Goal: Find specific page/section: Find specific page/section

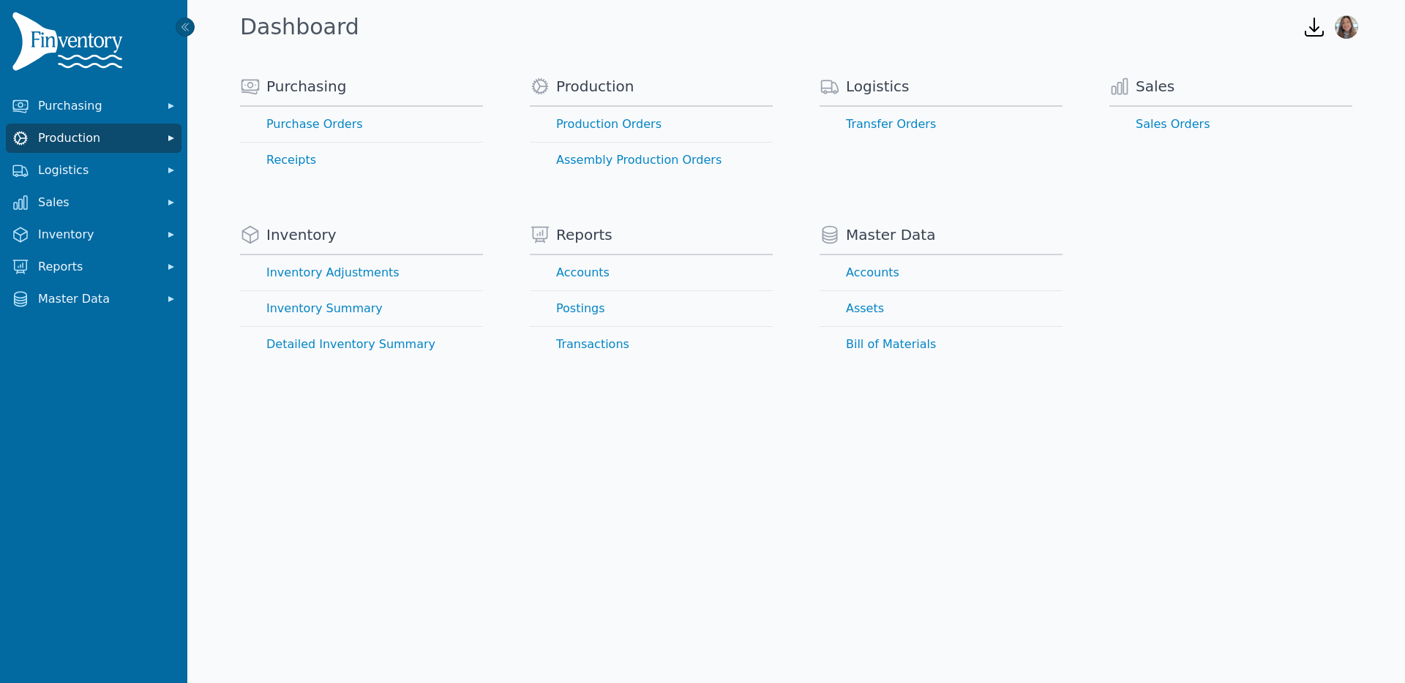
click at [52, 137] on span "Production" at bounding box center [96, 138] width 117 height 18
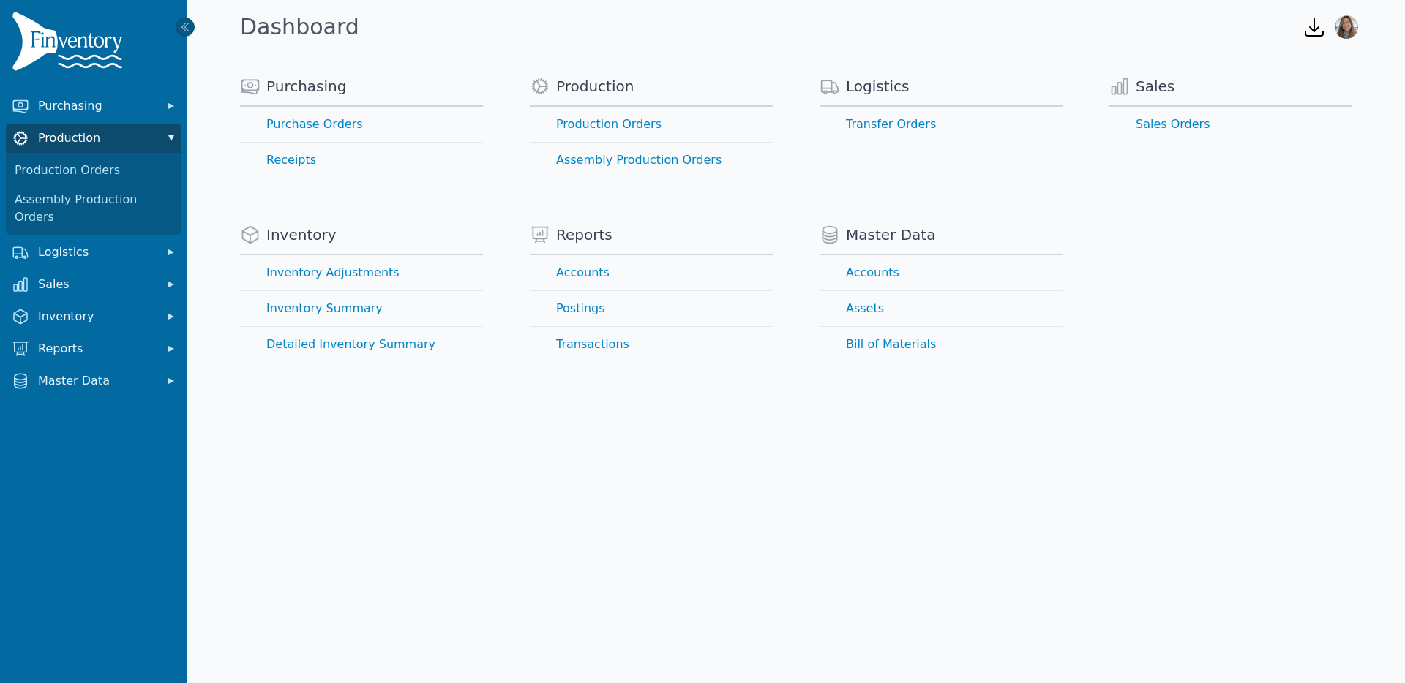
click at [52, 135] on span "Production" at bounding box center [96, 138] width 117 height 18
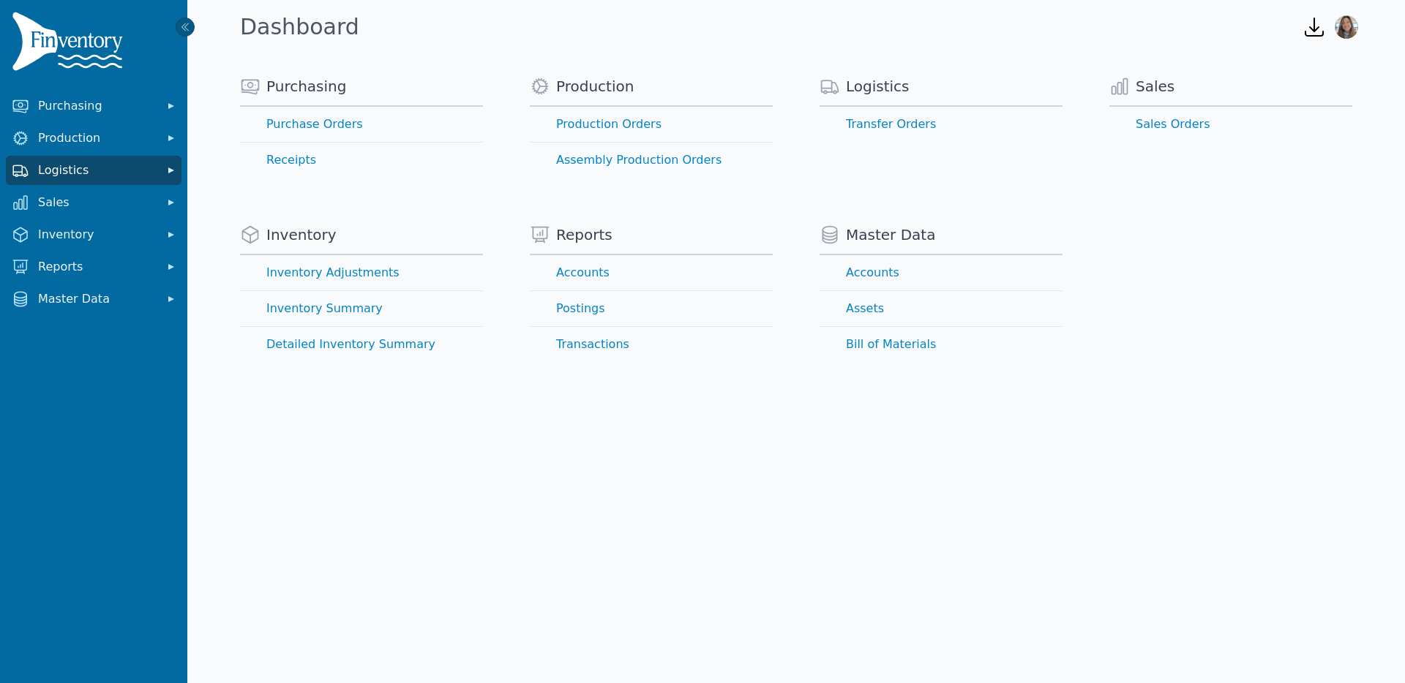
click at [59, 168] on span "Logistics" at bounding box center [96, 171] width 117 height 18
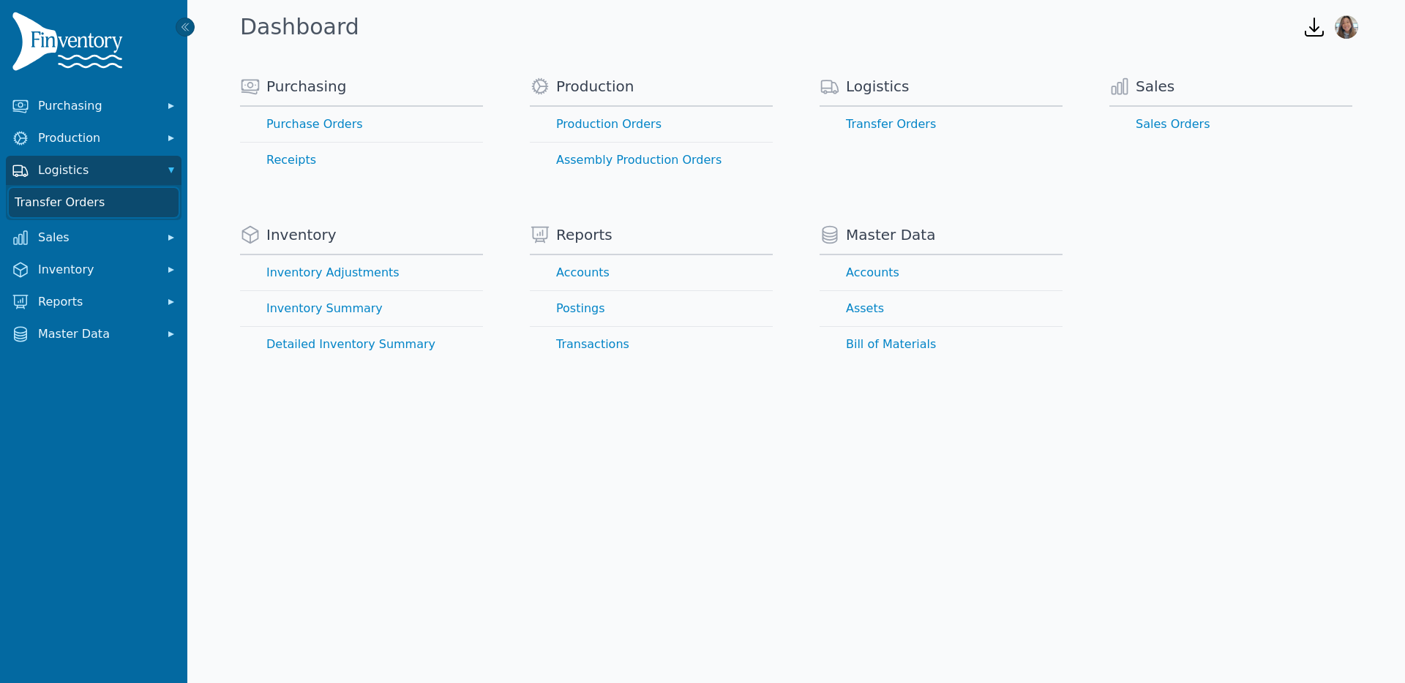
click at [68, 206] on link "Transfer Orders" at bounding box center [94, 202] width 170 height 29
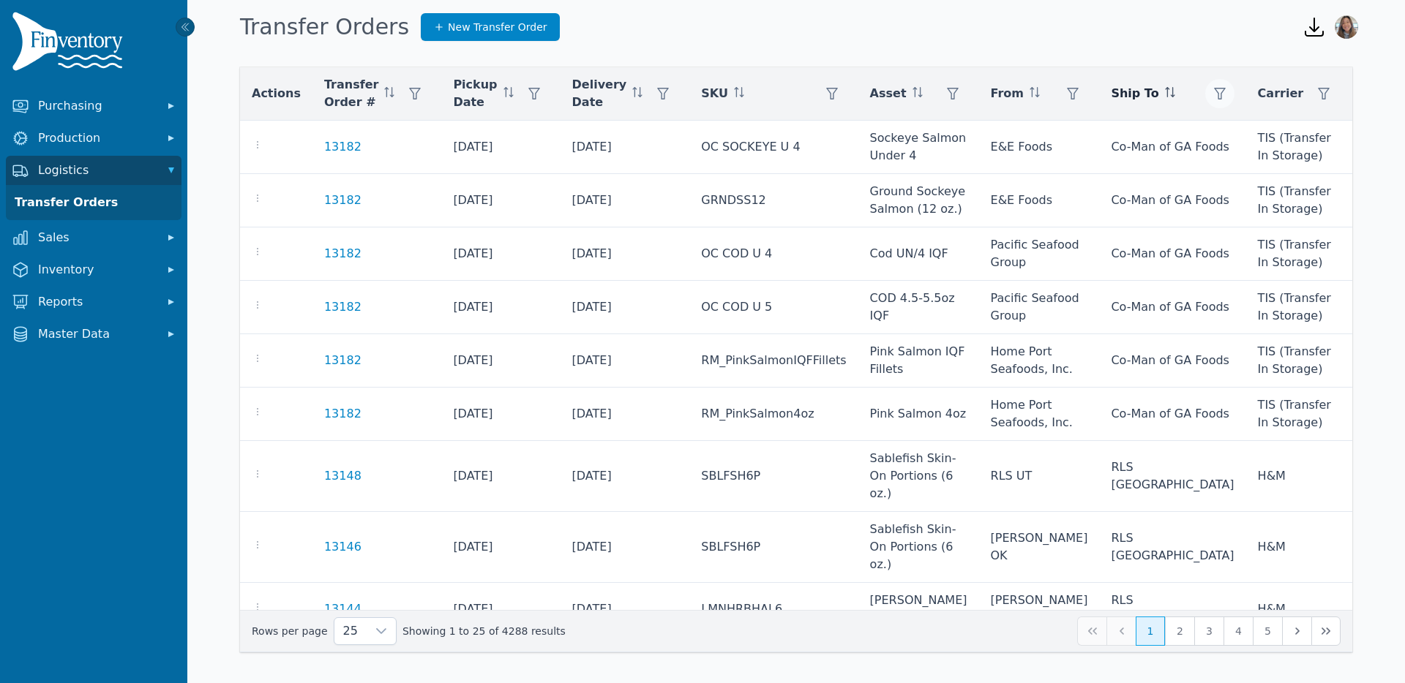
click at [1214, 98] on icon "button" at bounding box center [1220, 94] width 12 height 12
click at [1173, 124] on div "Any" at bounding box center [1158, 133] width 126 height 29
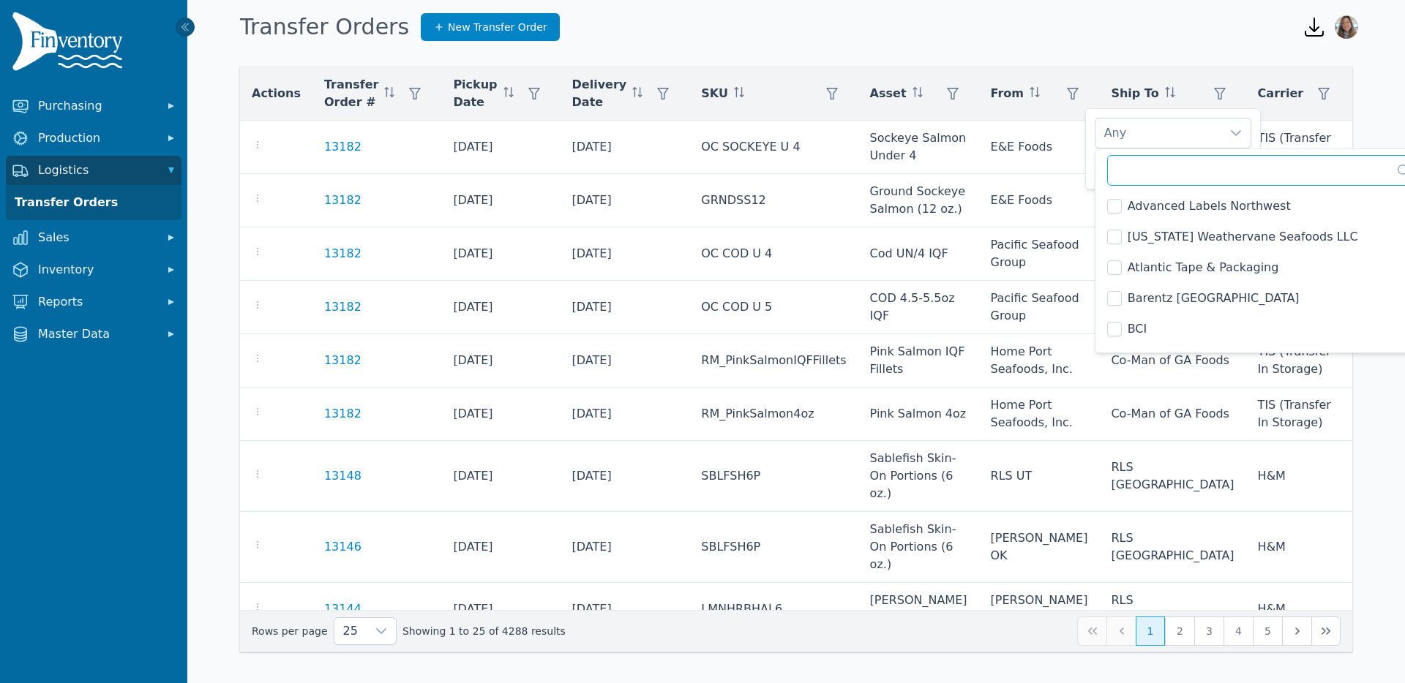
click at [1167, 176] on input "text" at bounding box center [1263, 170] width 312 height 31
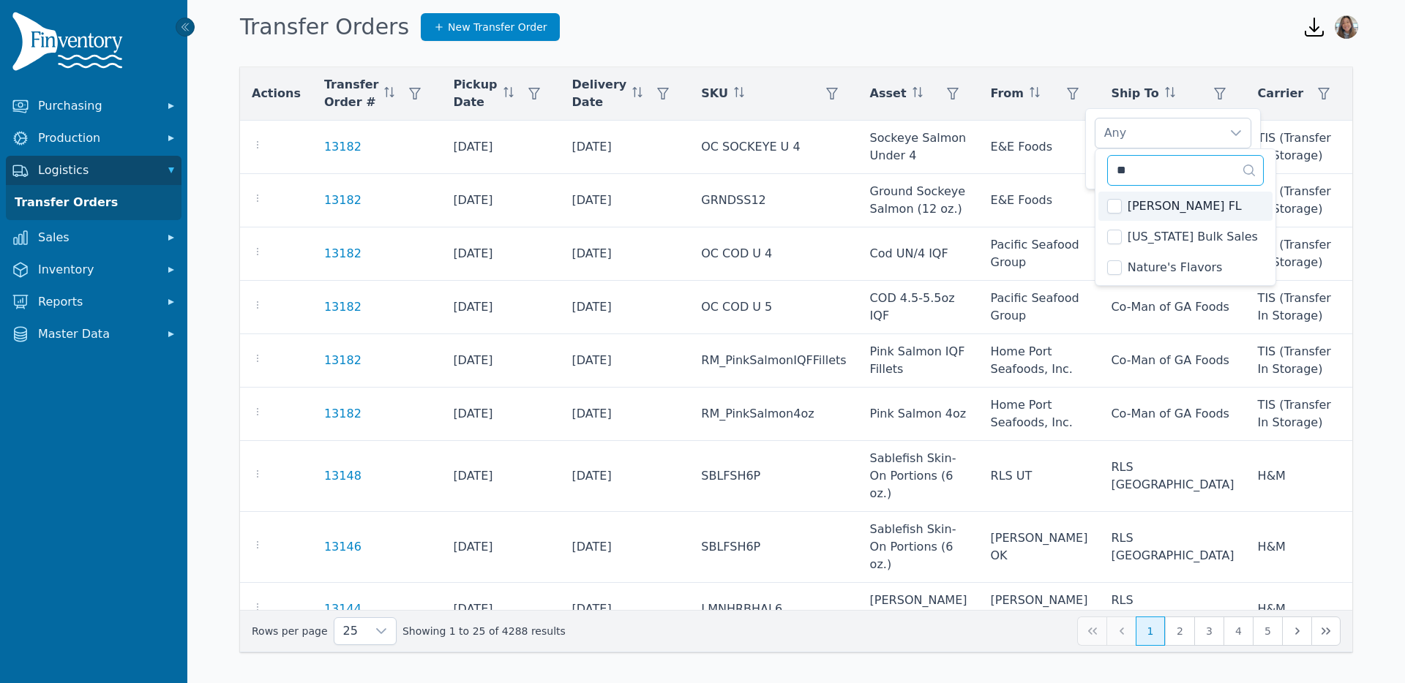
type input "**"
click at [1165, 208] on span "[PERSON_NAME] FL" at bounding box center [1184, 207] width 114 height 18
click at [1195, 135] on div "[PERSON_NAME] FL" at bounding box center [1158, 133] width 126 height 29
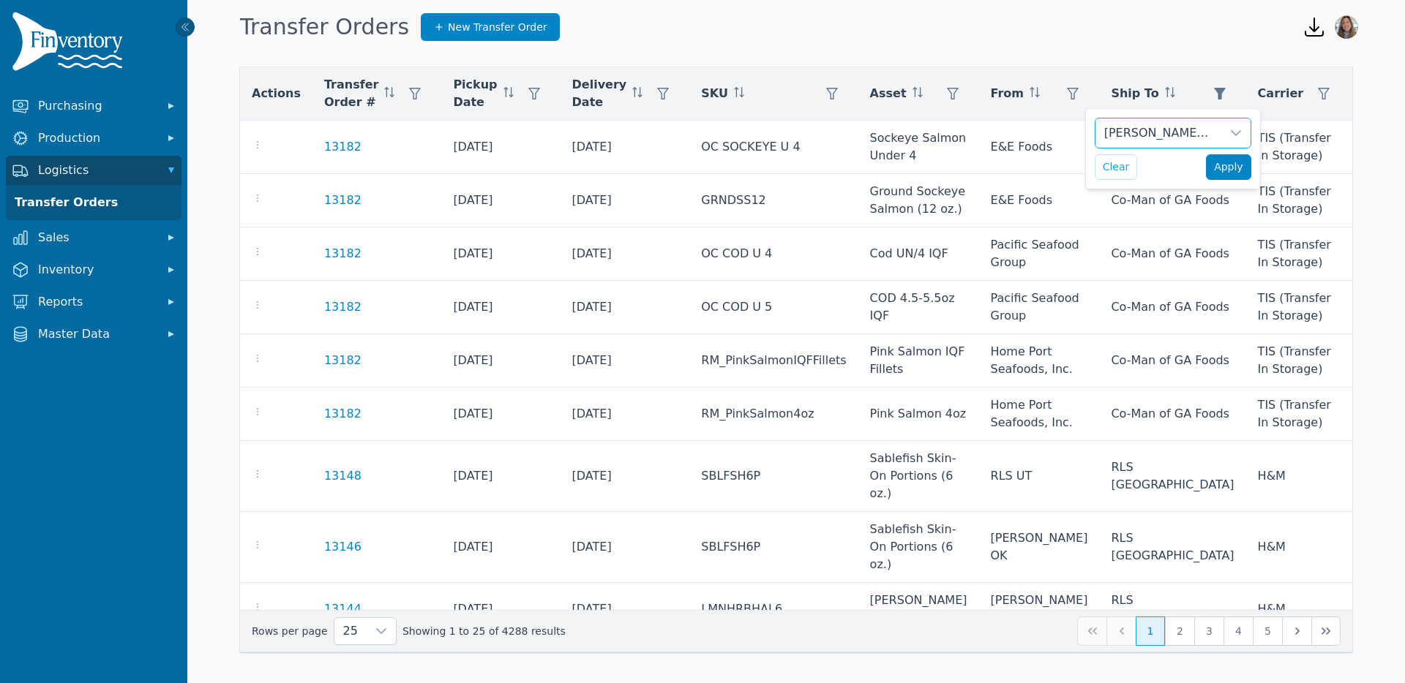
click at [1241, 170] on span "Apply" at bounding box center [1228, 166] width 29 height 15
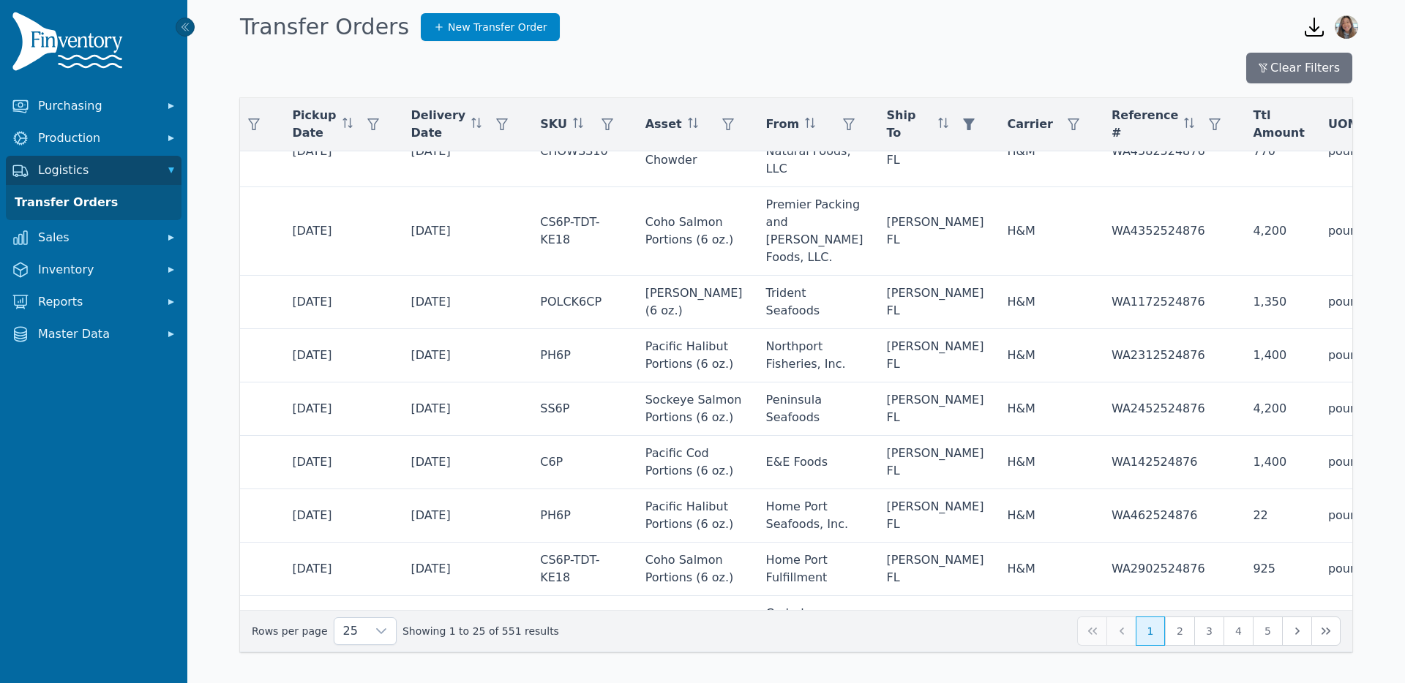
scroll to position [35, 0]
